Goal: Task Accomplishment & Management: Complete application form

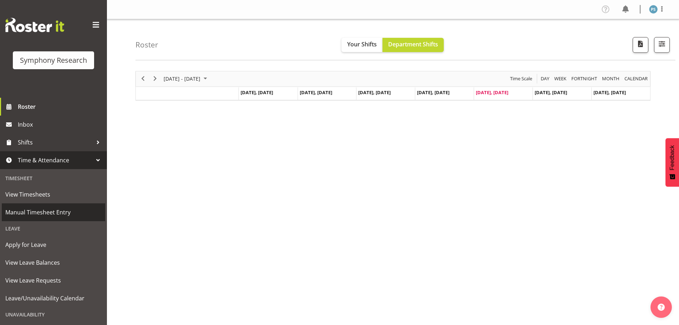
click at [58, 213] on span "Manual Timesheet Entry" at bounding box center [53, 212] width 96 height 11
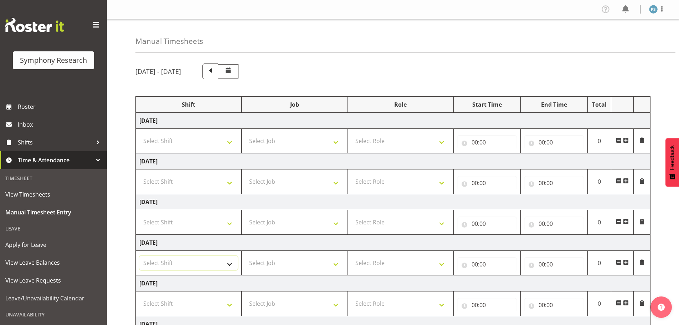
click at [231, 262] on select "Select Shift !!Weekend Residential (Roster IT Shift Label) *Business 9/10am ~ 4…" at bounding box center [188, 262] width 98 height 14
select select "4583"
click at [139, 255] on select "Select Shift !!Weekend Residential (Roster IT Shift Label) *Business 9/10am ~ 4…" at bounding box center [188, 262] width 98 height 14
click at [338, 266] on select "Select Job 550060 IF Admin 553492 World Poll Aus Wave 2 Main 2025 553493 World …" at bounding box center [294, 262] width 98 height 14
select select "715"
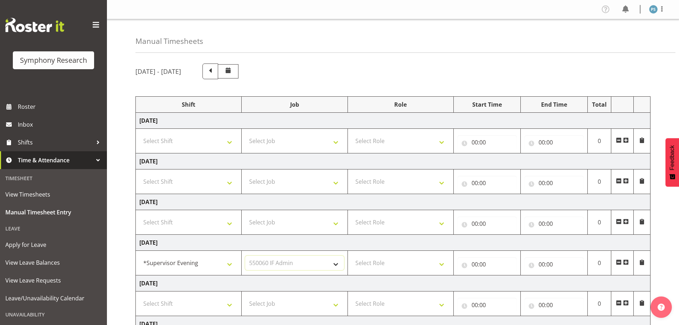
click at [245, 255] on select "Select Job 550060 IF Admin 553492 World Poll Aus Wave 2 Main 2025 553493 World …" at bounding box center [294, 262] width 98 height 14
click at [445, 264] on select "Select Role Supervisor Briefing Interviewing" at bounding box center [400, 262] width 98 height 14
select select "45"
click at [351, 255] on select "Select Role Supervisor Briefing Interviewing" at bounding box center [400, 262] width 98 height 14
click at [472, 264] on input "00:00" at bounding box center [486, 264] width 59 height 14
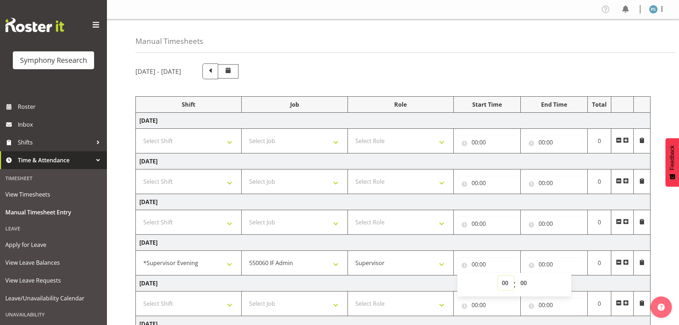
click at [502, 280] on select "00 01 02 03 04 05 06 07 08 09 10 11 12 13 14 15 16 17 18 19 20 21 22 23" at bounding box center [506, 282] width 16 height 14
select select "15"
click at [498, 275] on select "00 01 02 03 04 05 06 07 08 09 10 11 12 13 14 15 16 17 18 19 20 21 22 23" at bounding box center [506, 282] width 16 height 14
type input "15:00"
click at [526, 281] on select "00 01 02 03 04 05 06 07 08 09 10 11 12 13 14 15 16 17 18 19 20 21 22 23 24 25 2…" at bounding box center [524, 282] width 16 height 14
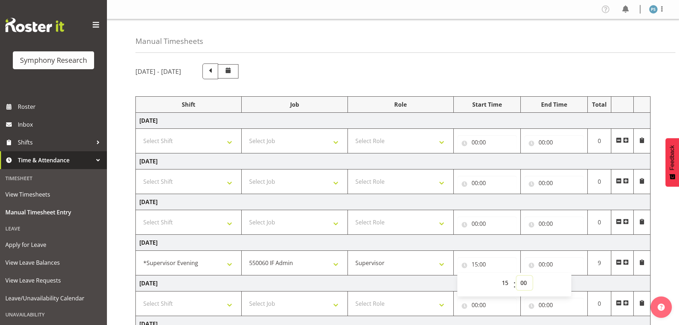
select select "45"
click at [516, 275] on select "00 01 02 03 04 05 06 07 08 09 10 11 12 13 14 15 16 17 18 19 20 21 22 23 24 25 2…" at bounding box center [524, 282] width 16 height 14
type input "15:45"
click at [541, 262] on input "00:00" at bounding box center [553, 264] width 59 height 14
click at [571, 279] on select "00 01 02 03 04 05 06 07 08 09 10 11 12 13 14 15 16 17 18 19 20 21 22 23" at bounding box center [573, 282] width 16 height 14
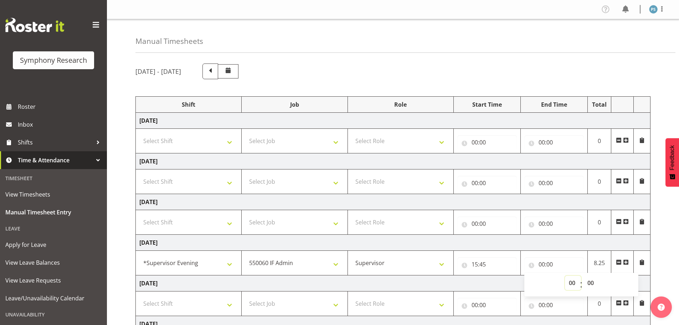
select select "16"
click at [565, 275] on select "00 01 02 03 04 05 06 07 08 09 10 11 12 13 14 15 16 17 18 19 20 21 22 23" at bounding box center [573, 282] width 16 height 14
type input "16:00"
click at [626, 262] on span at bounding box center [626, 262] width 6 height 6
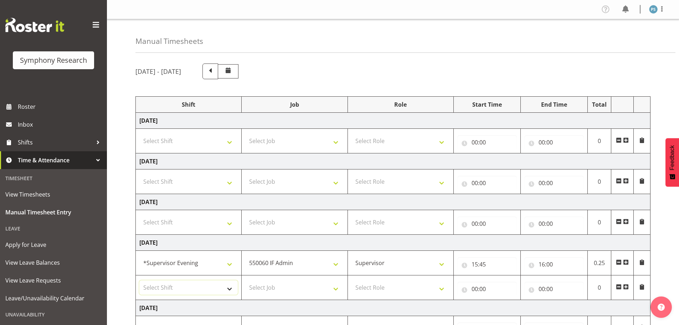
click at [231, 291] on select "Select Shift !!Weekend Residential (Roster IT Shift Label) *Business 9/10am ~ 4…" at bounding box center [188, 287] width 98 height 14
select select "4583"
click at [139, 280] on select "Select Shift !!Weekend Residential (Roster IT Shift Label) *Business 9/10am ~ 4…" at bounding box center [188, 287] width 98 height 14
click at [338, 289] on select "Select Job 550060 IF Admin 553492 World Poll Aus Wave 2 Main 2025 553493 World …" at bounding box center [294, 287] width 98 height 14
click at [245, 280] on select "Select Job 550060 IF Admin 553492 World Poll Aus Wave 2 Main 2025 553493 World …" at bounding box center [294, 287] width 98 height 14
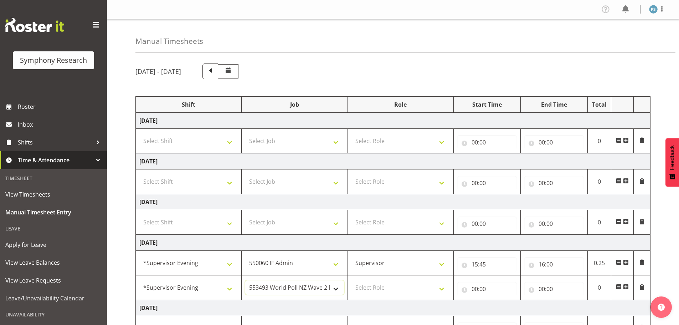
click at [336, 289] on select "550060 IF Admin 553492 World Poll Aus Wave 2 Main 2025 553493 World Poll NZ Wav…" at bounding box center [294, 287] width 98 height 14
select select "10499"
click at [245, 280] on select "550060 IF Admin 553492 World Poll Aus Wave 2 Main 2025 553493 World Poll NZ Wav…" at bounding box center [294, 287] width 98 height 14
click at [439, 289] on select "Select Role Supervisor Briefing Interviewing" at bounding box center [400, 287] width 98 height 14
select select "45"
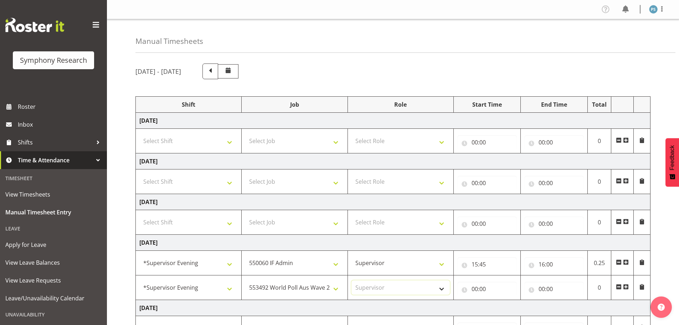
click at [351, 280] on select "Select Role Supervisor Briefing Interviewing" at bounding box center [400, 287] width 98 height 14
click at [476, 291] on input "00:00" at bounding box center [486, 288] width 59 height 14
click at [506, 306] on select "00 01 02 03 04 05 06 07 08 09 10 11 12 13 14 15 16 17 18 19 20 21 22 23" at bounding box center [506, 307] width 16 height 14
select select "16"
click at [498, 300] on select "00 01 02 03 04 05 06 07 08 09 10 11 12 13 14 15 16 17 18 19 20 21 22 23" at bounding box center [506, 307] width 16 height 14
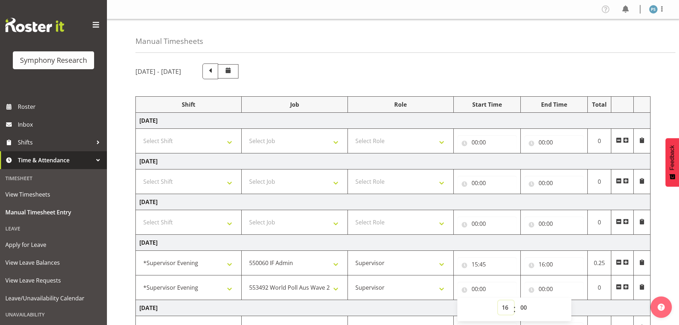
type input "16:00"
click at [523, 307] on select "00 01 02 03 04 05 06 07 08 09 10 11 12 13 14 15 16 17 18 19 20 21 22 23 24 25 2…" at bounding box center [524, 307] width 16 height 14
select select "15"
click at [516, 300] on select "00 01 02 03 04 05 06 07 08 09 10 11 12 13 14 15 16 17 18 19 20 21 22 23 24 25 2…" at bounding box center [524, 307] width 16 height 14
type input "16:15"
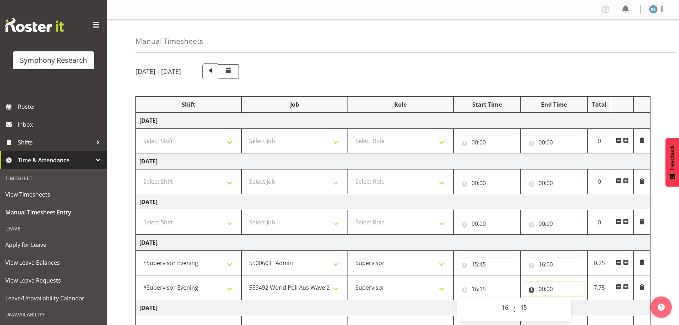
click at [543, 290] on input "00:00" at bounding box center [553, 288] width 59 height 14
click at [571, 305] on select "00 01 02 03 04 05 06 07 08 09 10 11 12 13 14 15 16 17 18 19 20 21 22 23" at bounding box center [573, 307] width 16 height 14
click at [565, 300] on select "00 01 02 03 04 05 06 07 08 09 10 11 12 13 14 15 16 17 18 19 20 21 22 23" at bounding box center [573, 307] width 16 height 14
click at [593, 307] on select "00 01 02 03 04 05 06 07 08 09 10 11 12 13 14 15 16 17 18 19 20 21 22 23 24 25 2…" at bounding box center [591, 307] width 16 height 14
select select "30"
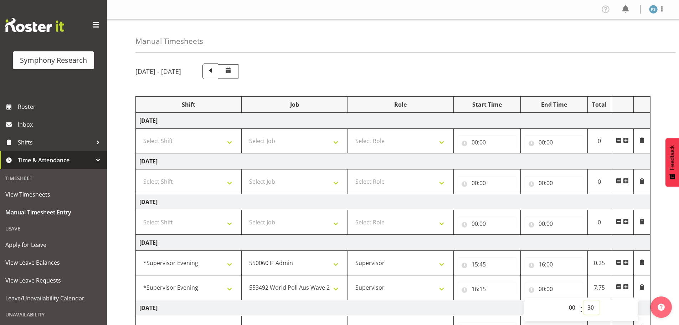
click at [583, 300] on select "00 01 02 03 04 05 06 07 08 09 10 11 12 13 14 15 16 17 18 19 20 21 22 23 24 25 2…" at bounding box center [591, 307] width 16 height 14
type input "00:30"
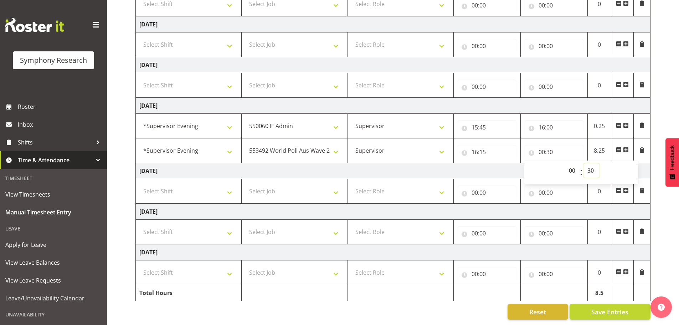
scroll to position [142, 0]
click at [611, 310] on span "Save Entries" at bounding box center [609, 311] width 37 height 9
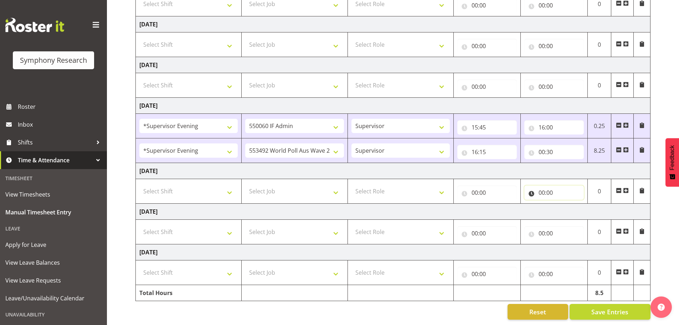
click at [542, 186] on input "00:00" at bounding box center [553, 192] width 59 height 14
click at [573, 212] on select "00 01 02 03 04 05 06 07 08 09 10 11 12 13 14 15 16 17 18 19 20 21 22 23" at bounding box center [573, 211] width 16 height 14
click at [557, 226] on input "00:00" at bounding box center [553, 233] width 59 height 14
click at [551, 188] on input "00:00" at bounding box center [553, 192] width 59 height 14
click at [589, 204] on select "00 01 02 03 04 05 06 07 08 09 10 11 12 13 14 15 16 17 18 19 20 21 22 23 24 25 2…" at bounding box center [591, 211] width 16 height 14
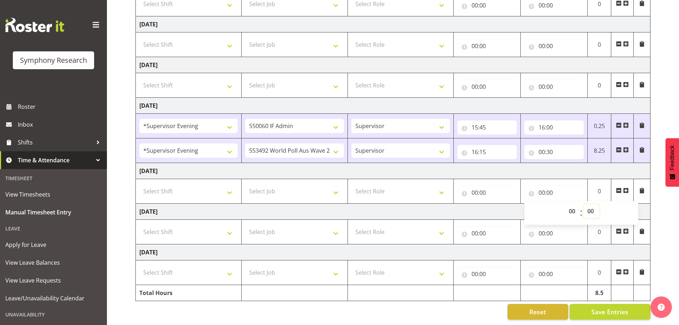
select select "50"
click at [583, 204] on select "00 01 02 03 04 05 06 07 08 09 10 11 12 13 14 15 16 17 18 19 20 21 22 23 24 25 2…" at bounding box center [591, 211] width 16 height 14
type input "00:50"
click at [623, 167] on td "[DATE]" at bounding box center [393, 171] width 514 height 16
click at [598, 186] on td "0.83" at bounding box center [599, 191] width 24 height 25
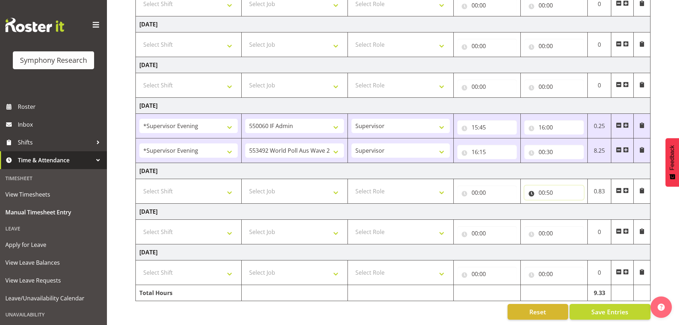
click at [546, 190] on input "00:50" at bounding box center [553, 192] width 59 height 14
click at [595, 207] on select "00 01 02 03 04 05 06 07 08 09 10 11 12 13 14 15 16 17 18 19 20 21 22 23 24 25 2…" at bounding box center [591, 211] width 16 height 14
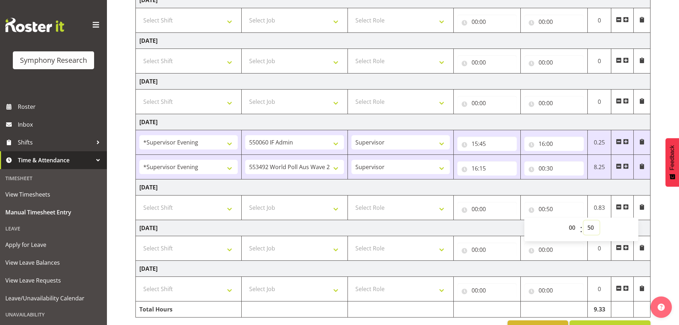
scroll to position [71, 0]
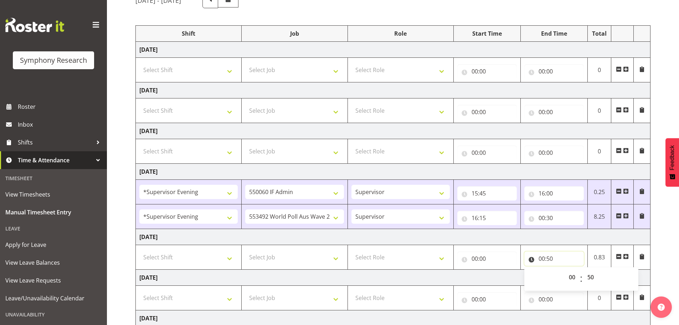
click at [550, 259] on input "00:50" at bounding box center [553, 258] width 59 height 14
click at [553, 259] on input "00:50" at bounding box center [553, 258] width 59 height 14
click at [590, 276] on select "00 01 02 03 04 05 06 07 08 09 10 11 12 13 14 15 16 17 18 19 20 21 22 23 24 25 2…" at bounding box center [591, 277] width 16 height 14
select select "0"
click at [583, 270] on select "00 01 02 03 04 05 06 07 08 09 10 11 12 13 14 15 16 17 18 19 20 21 22 23 24 25 2…" at bounding box center [591, 277] width 16 height 14
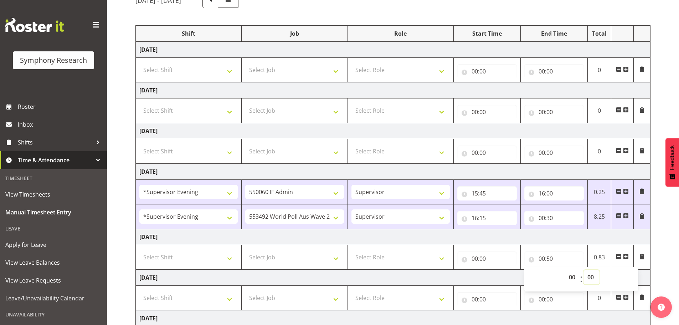
type input "00:00"
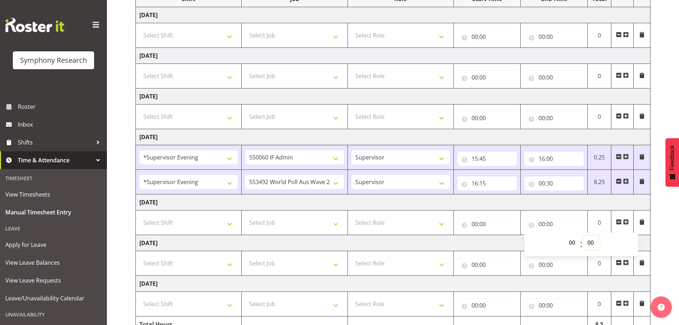
scroll to position [142, 0]
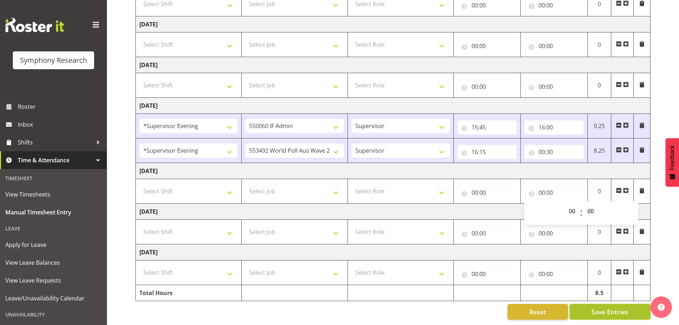
click at [614, 307] on span "Save Entries" at bounding box center [609, 311] width 37 height 9
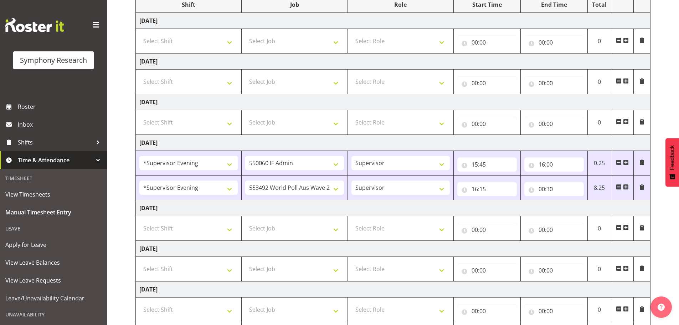
scroll to position [0, 0]
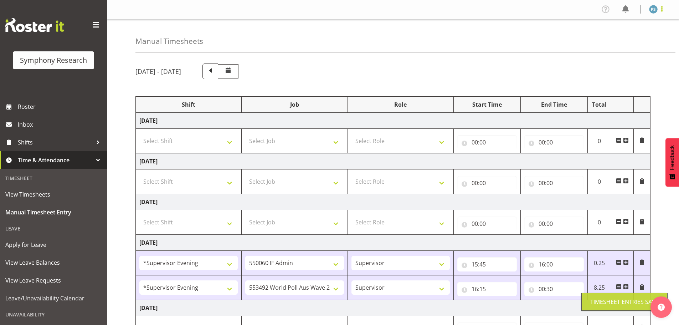
click at [663, 11] on span at bounding box center [661, 9] width 9 height 9
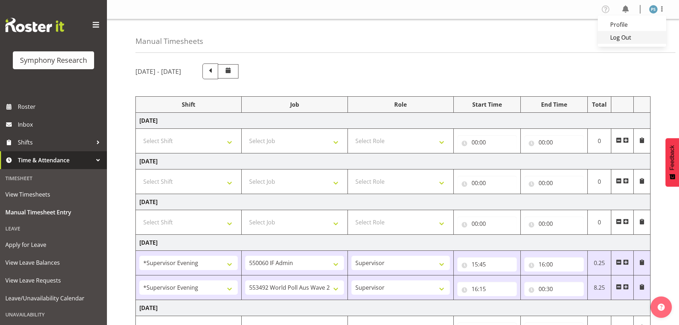
click at [645, 36] on link "Log Out" at bounding box center [631, 37] width 68 height 13
